Goal: Task Accomplishment & Management: Use online tool/utility

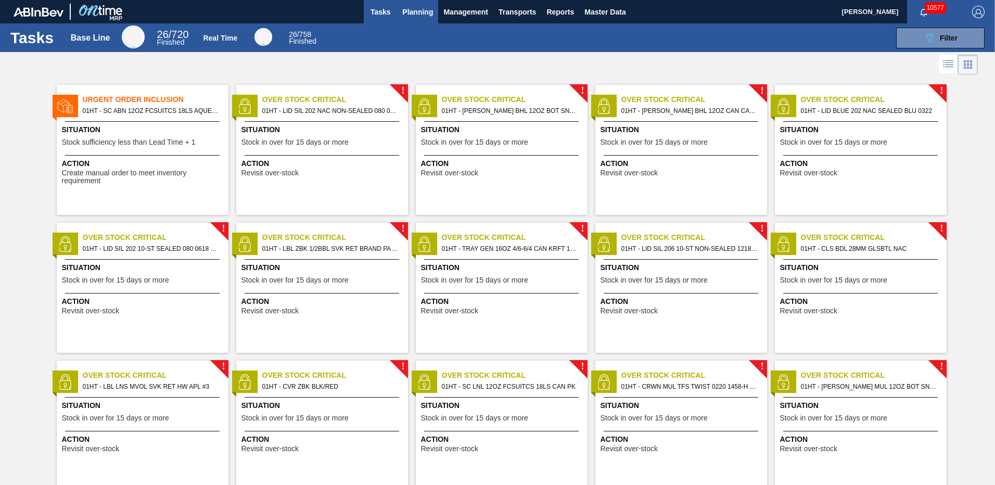
click at [413, 15] on span "Planning" at bounding box center [417, 12] width 31 height 12
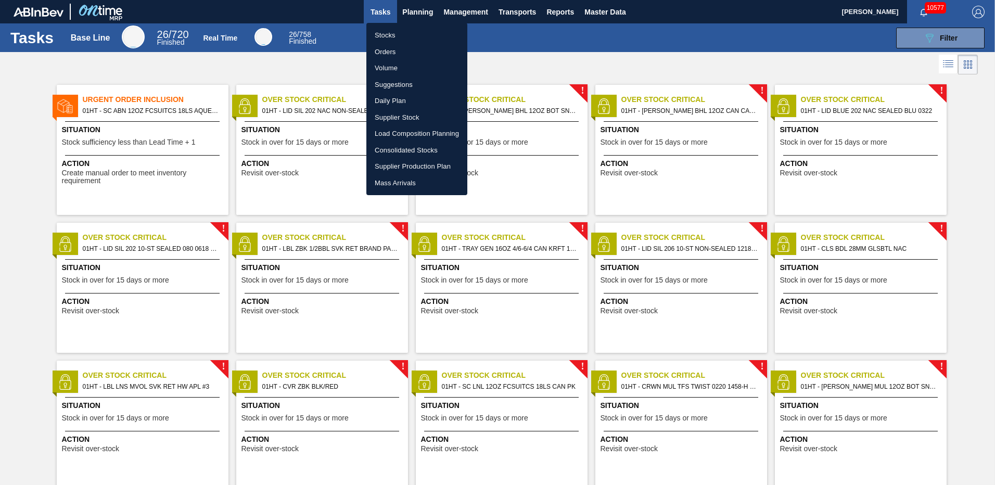
click at [378, 32] on li "Stocks" at bounding box center [416, 35] width 101 height 17
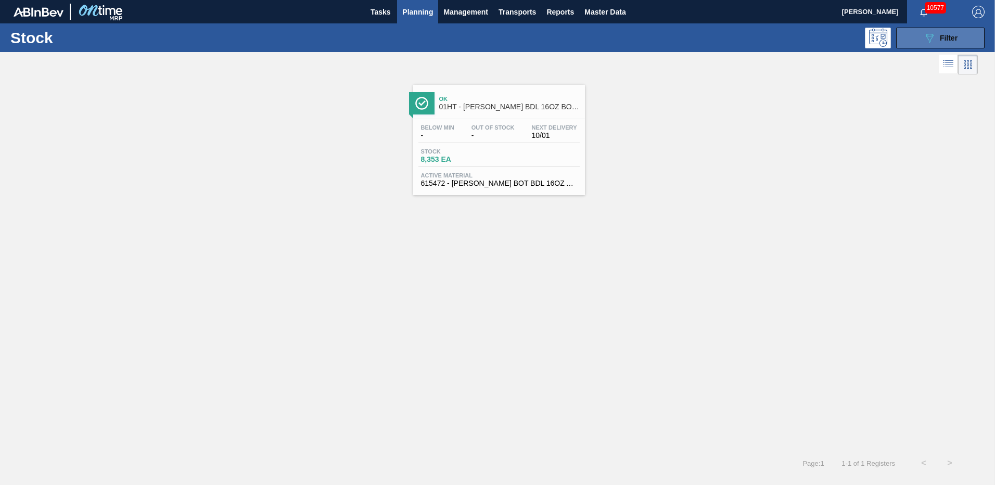
click at [925, 38] on icon "089F7B8B-B2A5-4AFE-B5C0-19BA573D28AC" at bounding box center [929, 38] width 12 height 12
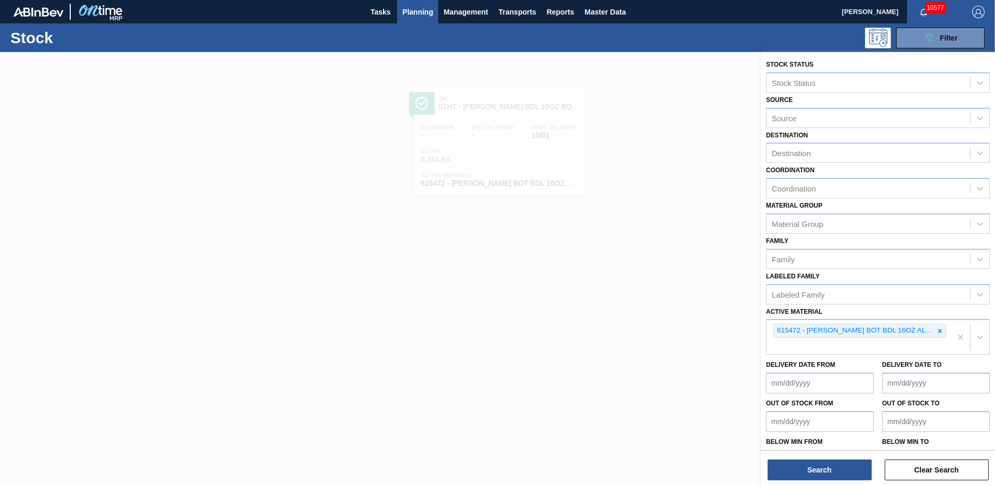
drag, startPoint x: 938, startPoint y: 331, endPoint x: 924, endPoint y: 312, distance: 23.8
click at [938, 330] on icon at bounding box center [940, 331] width 4 height 4
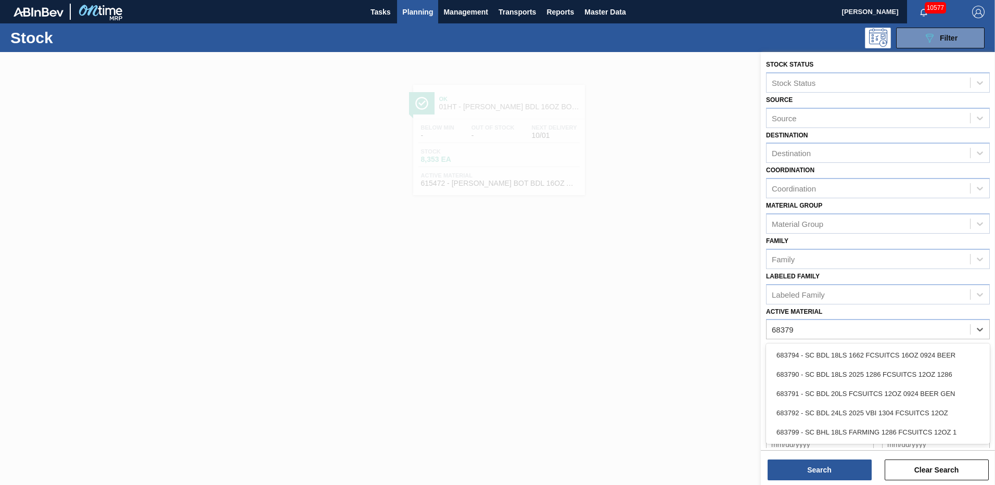
type Material "683792"
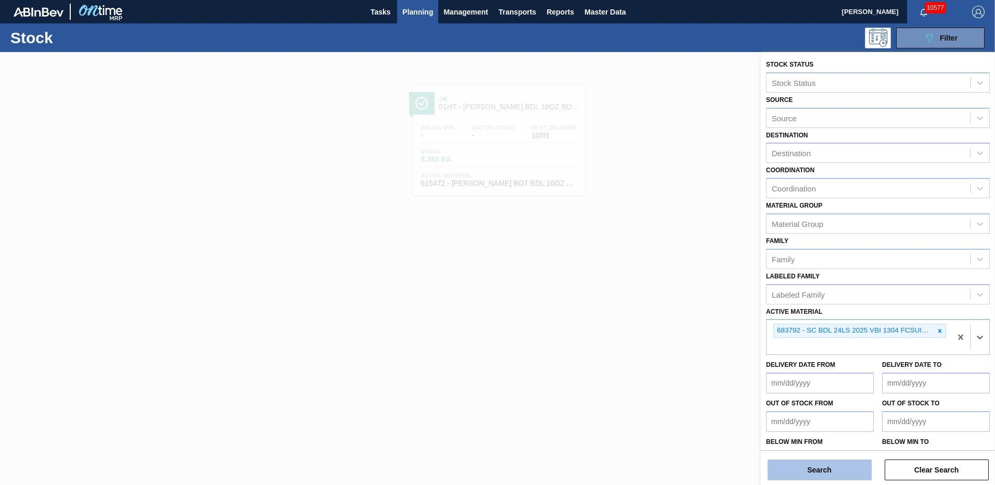
click at [798, 471] on button "Search" at bounding box center [820, 469] width 104 height 21
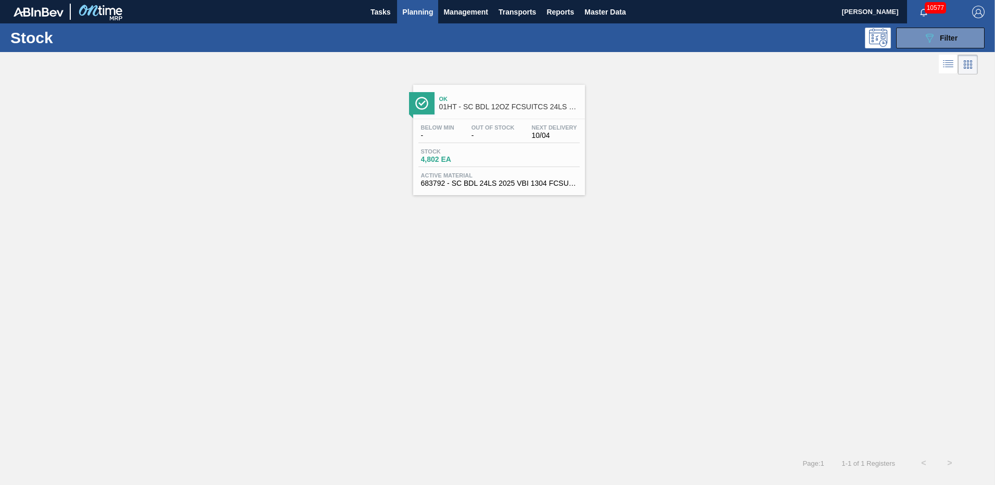
click at [463, 170] on div "Below Min - Out Of Stock - Next Delivery 10/04 Stock 4,802 EA Active Material 6…" at bounding box center [499, 154] width 172 height 71
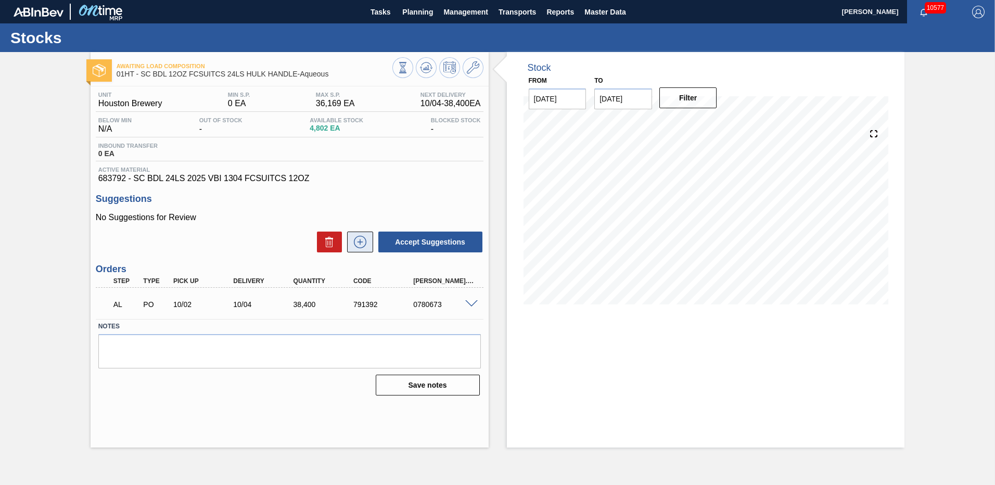
click at [356, 242] on icon at bounding box center [360, 242] width 17 height 12
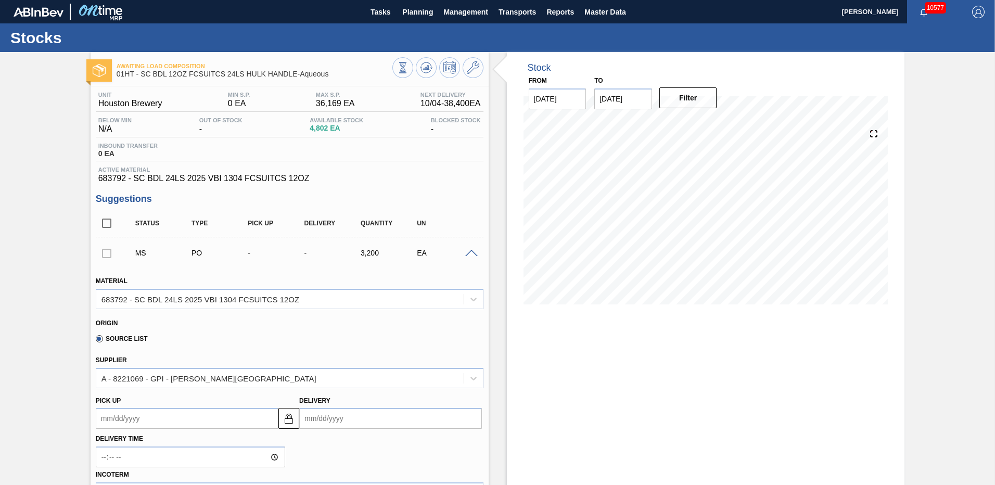
click at [338, 421] on input "Delivery" at bounding box center [390, 418] width 183 height 21
click at [413, 286] on button "Next Month" at bounding box center [415, 287] width 7 height 7
click at [394, 320] on div "3" at bounding box center [396, 321] width 14 height 14
type up104792272 "[DATE]"
type input "[DATE]"
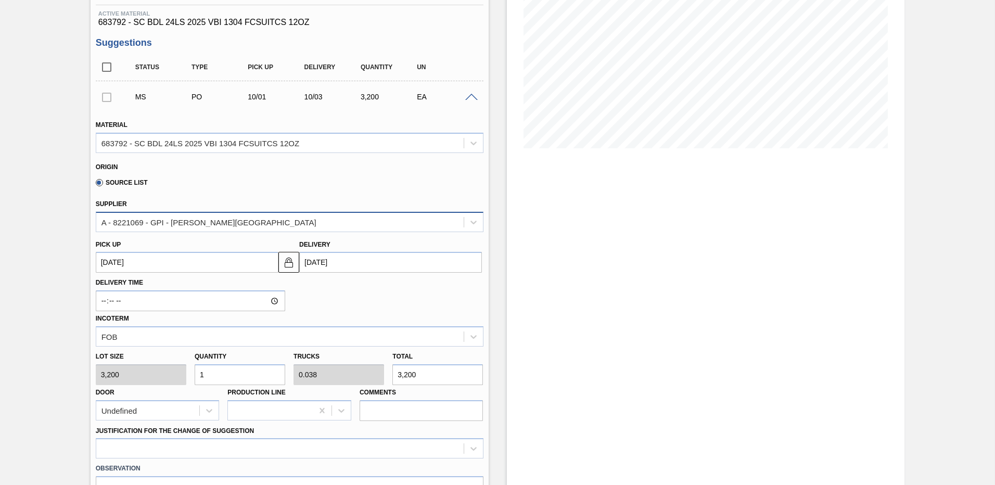
scroll to position [208, 0]
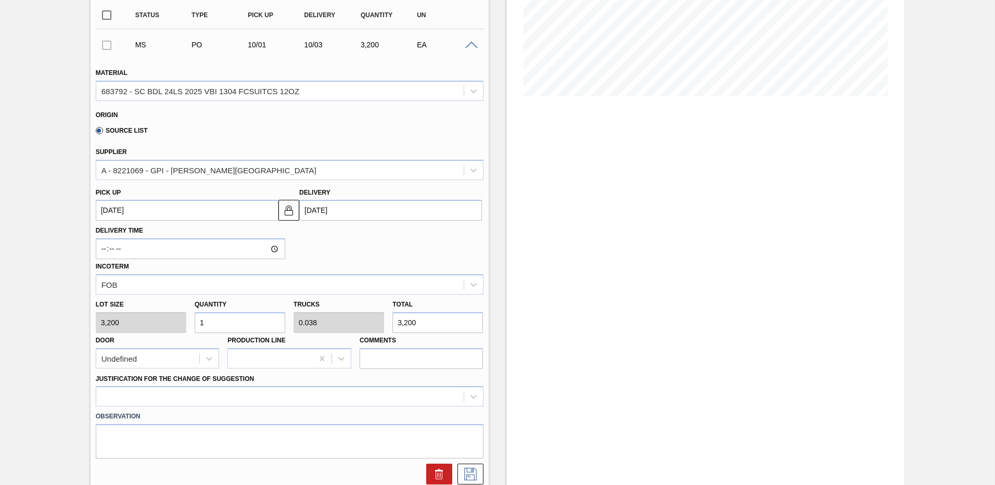
click at [225, 329] on input "1" at bounding box center [240, 322] width 91 height 21
type input "0"
type input "2"
type input "0.077"
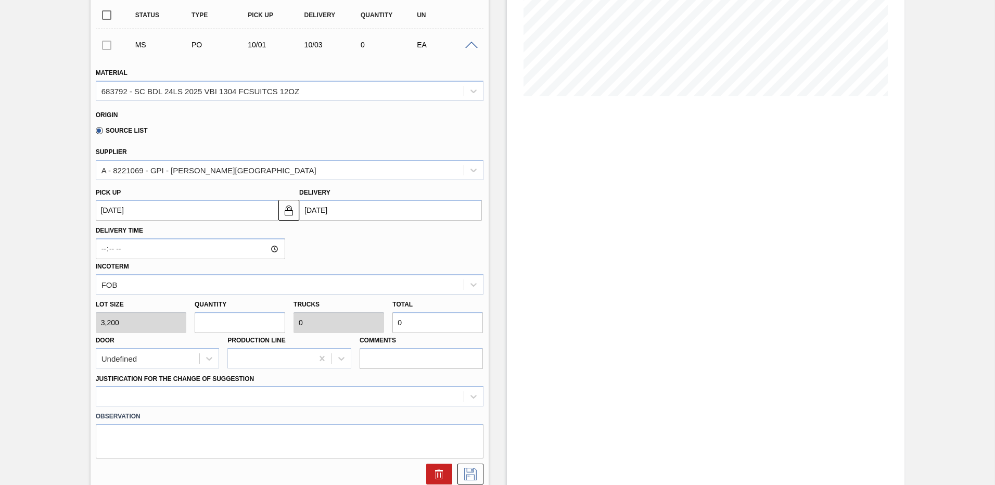
type input "6,400"
type input "2"
click at [140, 396] on div at bounding box center [290, 396] width 388 height 20
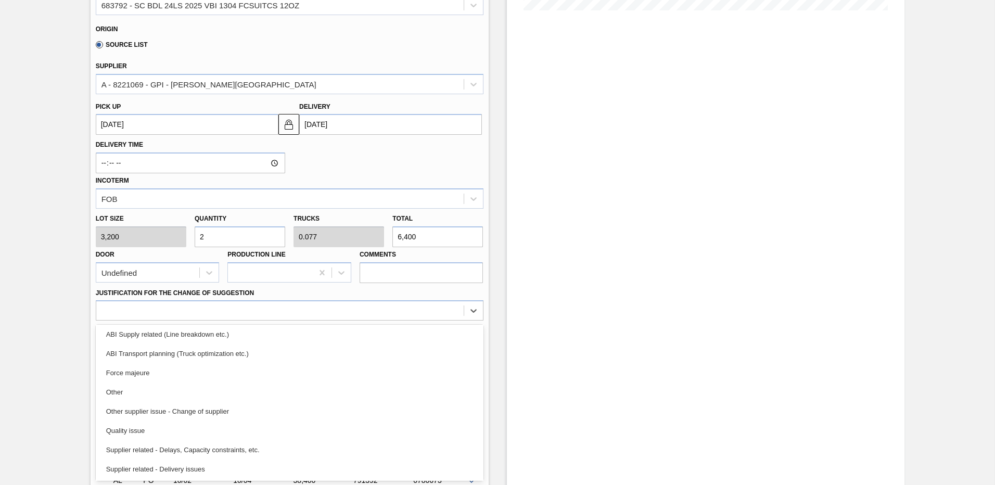
scroll to position [195, 0]
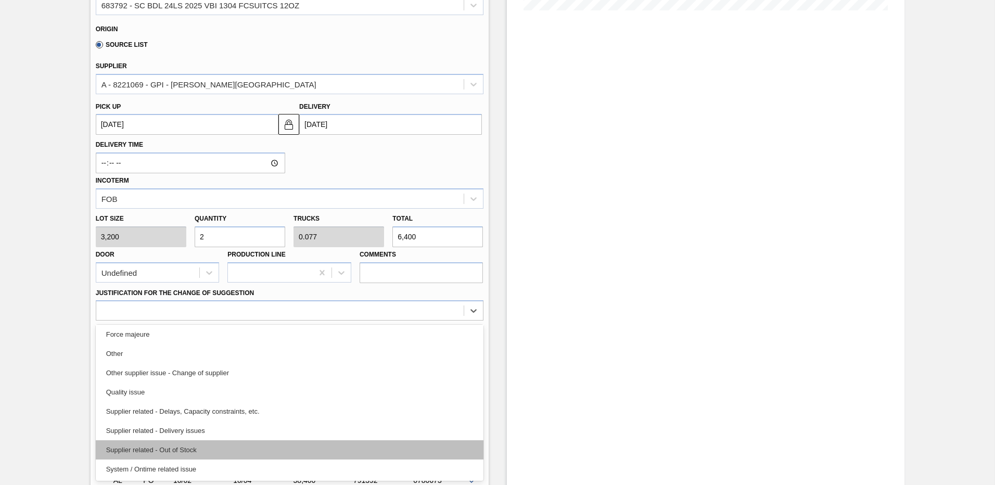
click at [187, 450] on div "Supplier related - Out of Stock" at bounding box center [290, 449] width 388 height 19
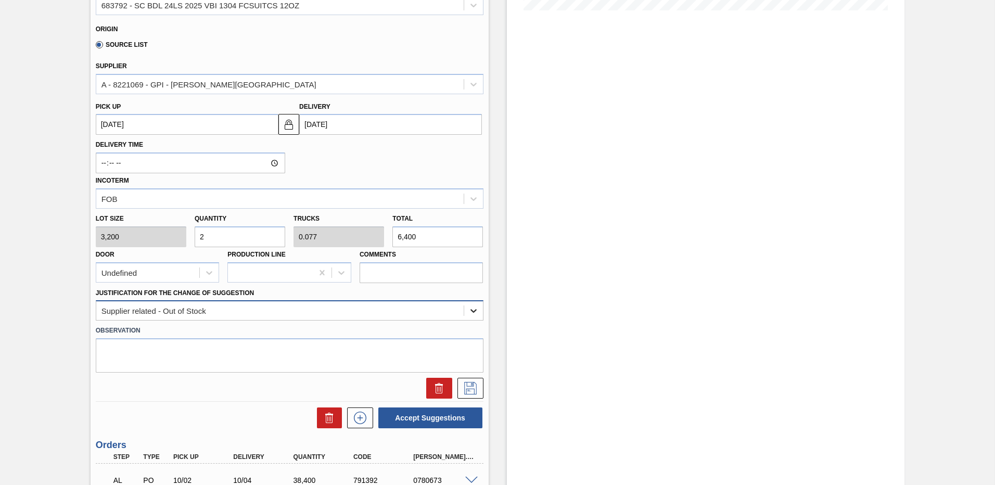
click at [472, 310] on icon at bounding box center [473, 310] width 10 height 10
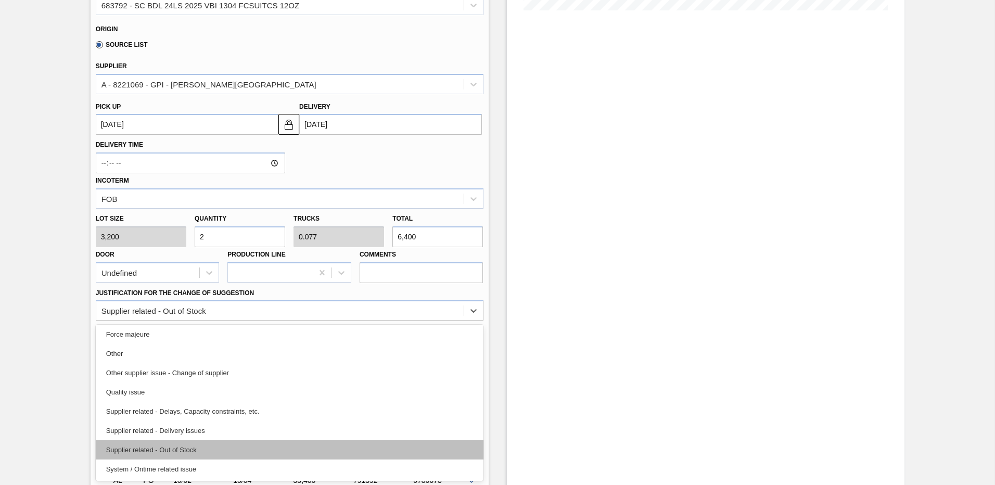
click at [169, 446] on div "Supplier related - Out of Stock" at bounding box center [290, 449] width 388 height 19
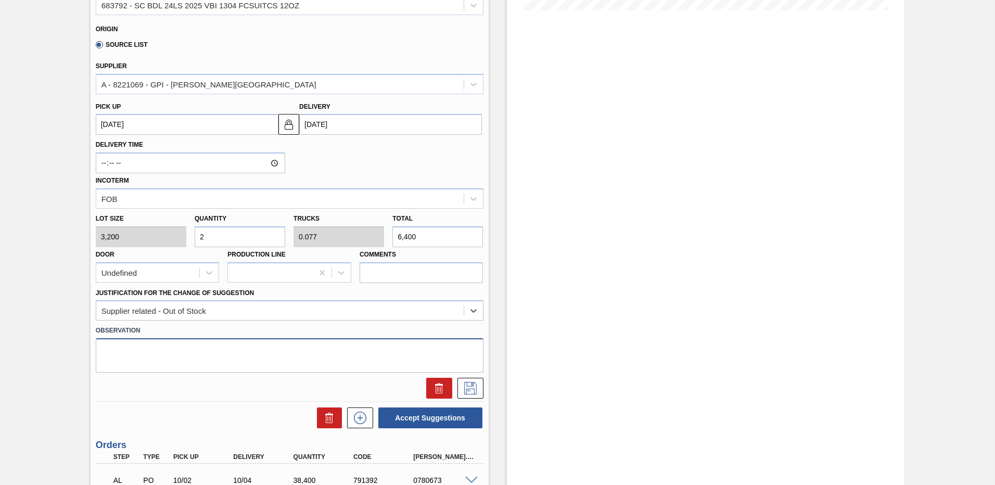
click at [112, 352] on textarea at bounding box center [290, 355] width 388 height 34
type textarea "bring in 2 pallets of standard carrier to cover shortage on promo 683882"
click at [472, 384] on icon at bounding box center [470, 388] width 17 height 12
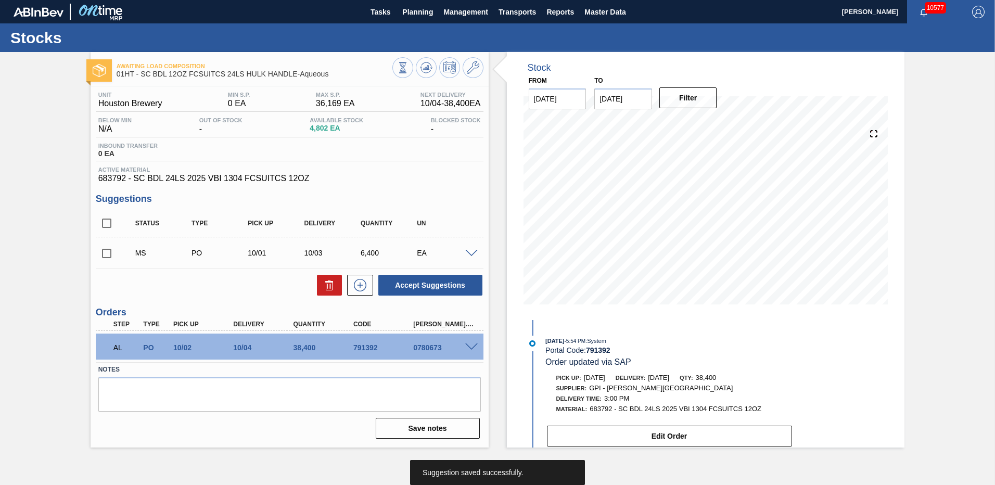
scroll to position [0, 0]
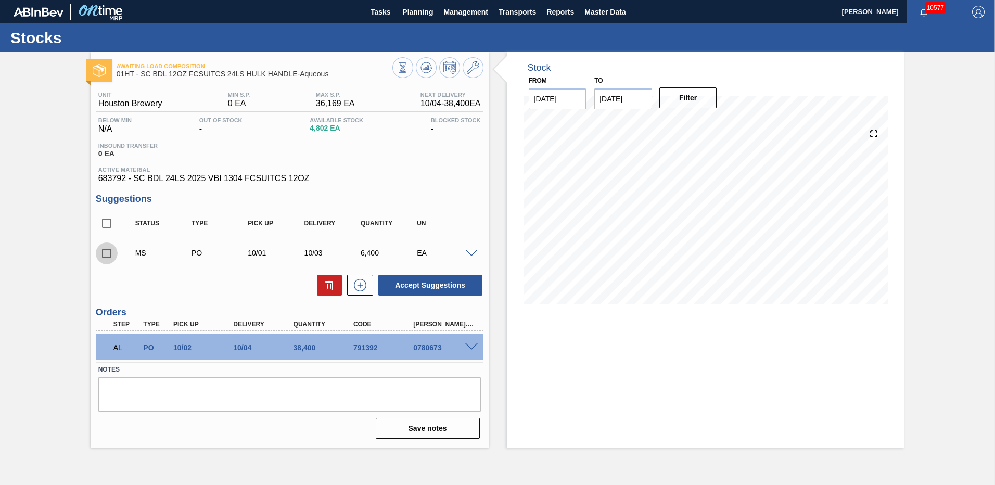
click at [106, 253] on input "checkbox" at bounding box center [107, 253] width 22 height 22
click at [421, 282] on button "Accept Suggestions" at bounding box center [430, 285] width 104 height 21
checkbox input "false"
click at [415, 12] on span "Planning" at bounding box center [417, 12] width 31 height 12
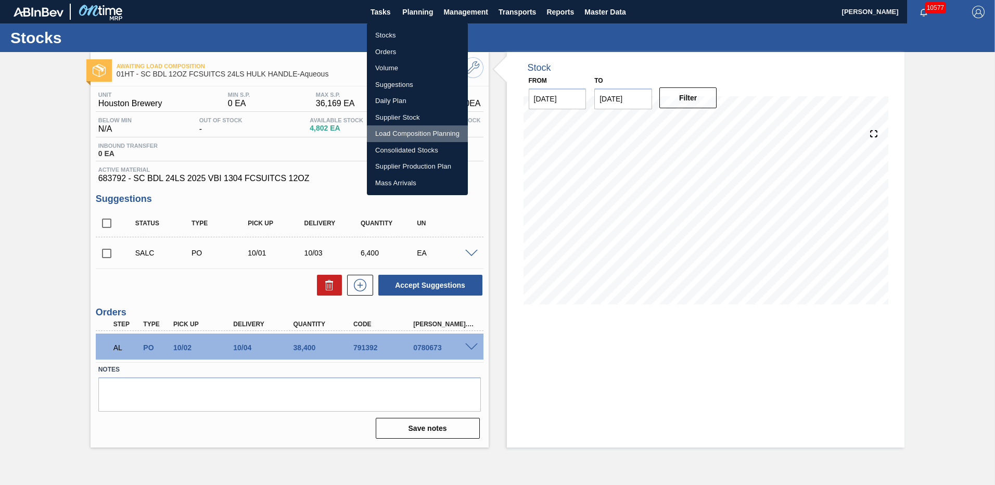
click at [386, 133] on li "Load Composition Planning" at bounding box center [417, 133] width 101 height 17
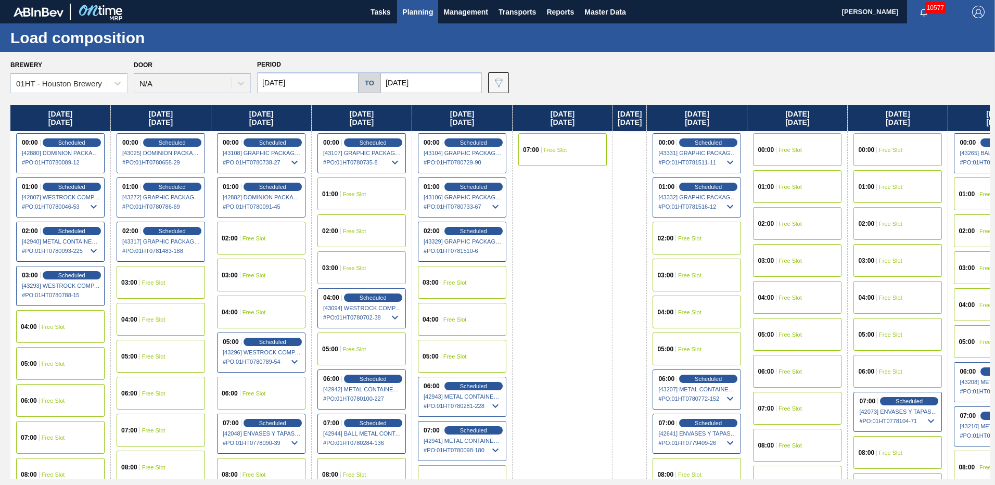
click at [354, 191] on span "Free Slot" at bounding box center [354, 194] width 23 height 6
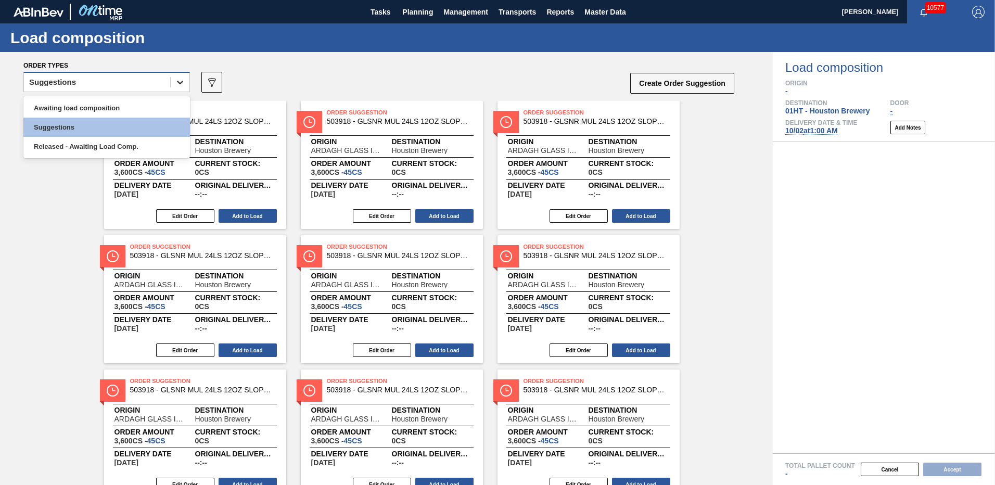
click at [174, 80] on div at bounding box center [180, 82] width 19 height 19
click at [102, 110] on div "Awaiting load composition" at bounding box center [106, 107] width 167 height 19
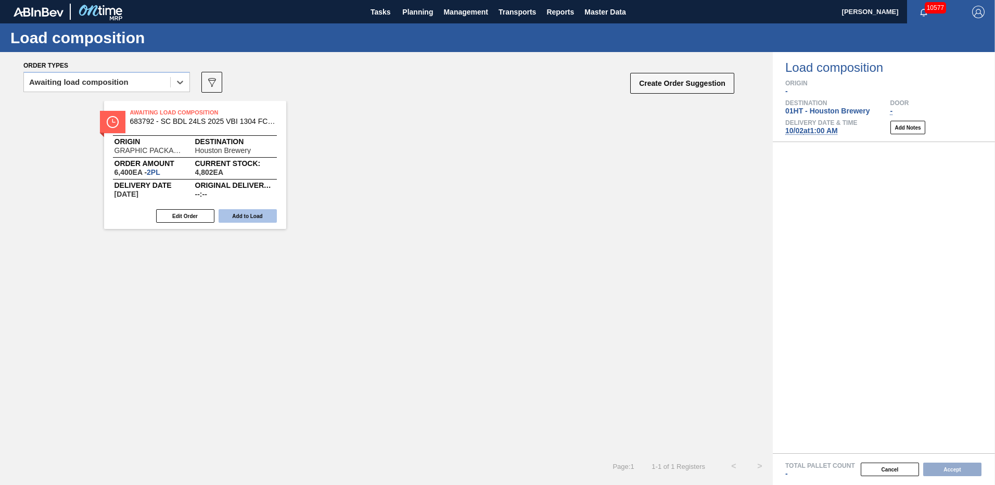
click at [257, 218] on button "Add to Load" at bounding box center [248, 216] width 58 height 14
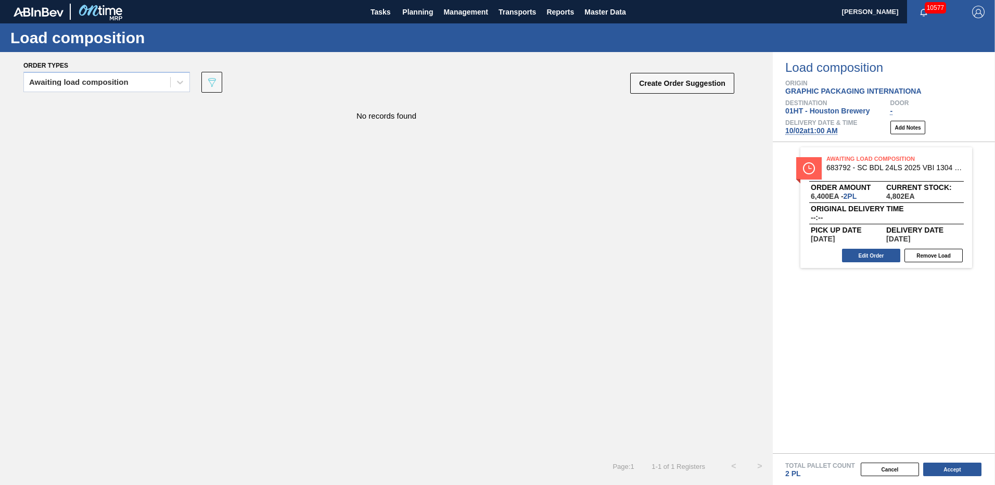
click at [952, 469] on button "Accept" at bounding box center [952, 470] width 58 height 14
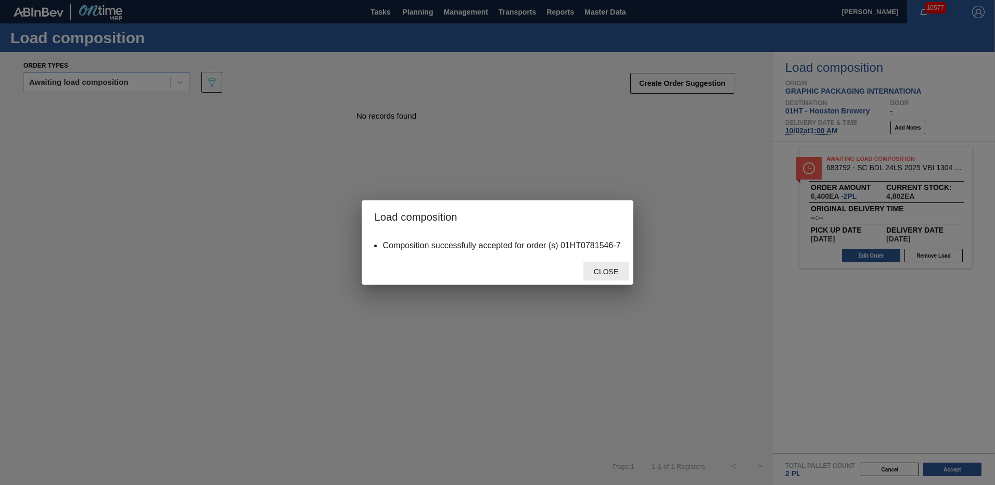
click at [595, 272] on span "Close" at bounding box center [605, 271] width 41 height 8
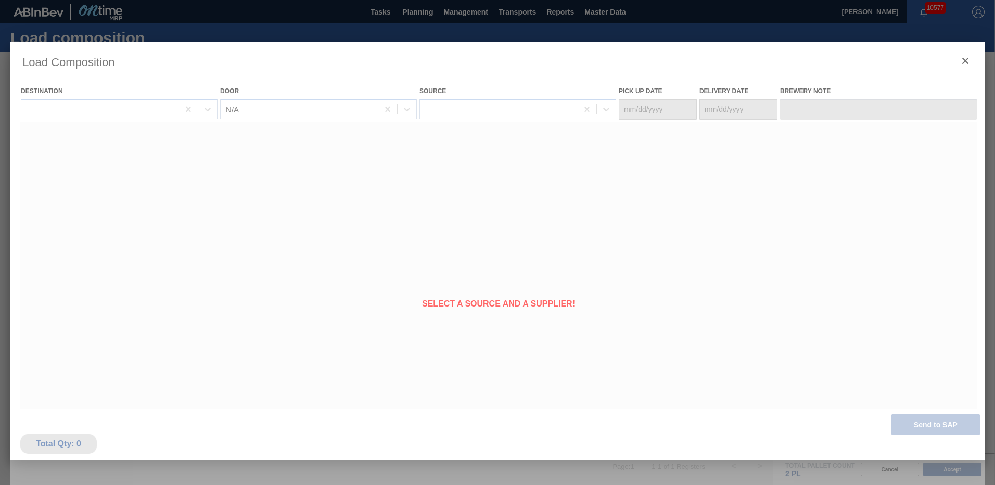
type Date "[DATE]"
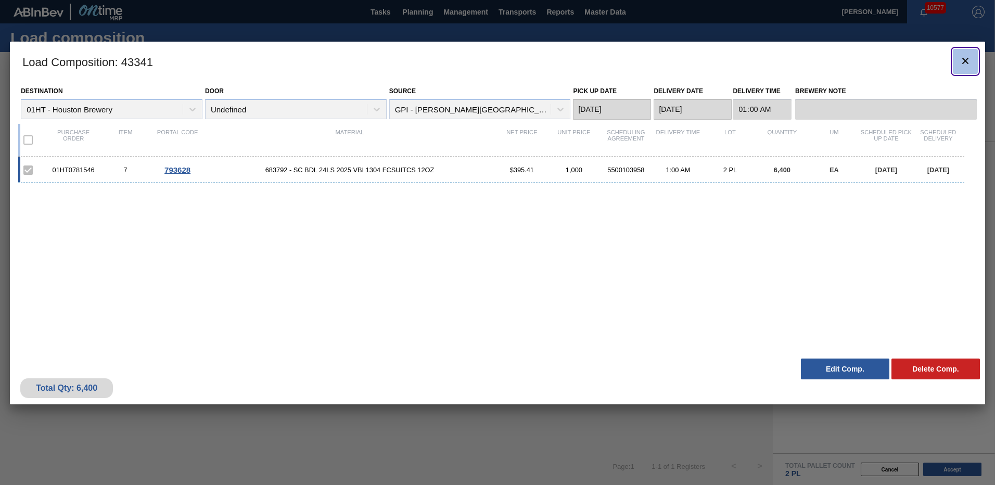
click at [965, 61] on icon "botão de ícone" at bounding box center [965, 61] width 6 height 6
